Goal: Register for event/course

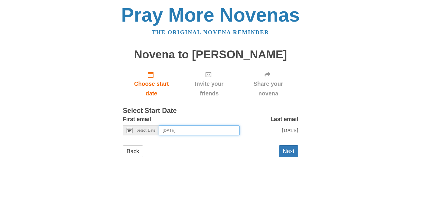
click at [221, 126] on input "[DATE]" at bounding box center [199, 131] width 81 height 10
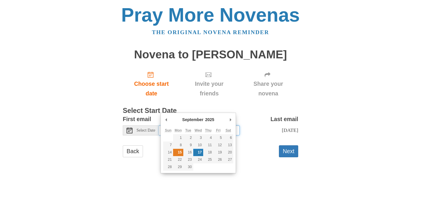
type input "[DATE]"
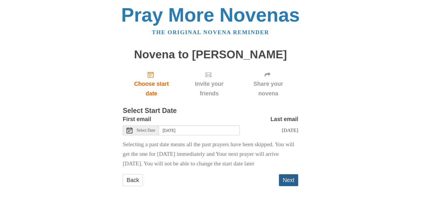
click at [291, 174] on button "Next" at bounding box center [288, 180] width 19 height 12
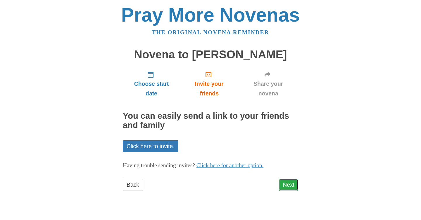
click at [290, 179] on link "Next" at bounding box center [288, 185] width 19 height 12
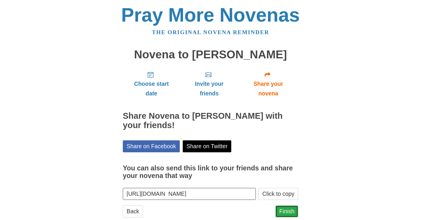
click at [289, 206] on link "Finish" at bounding box center [286, 212] width 23 height 12
